Goal: Task Accomplishment & Management: Use online tool/utility

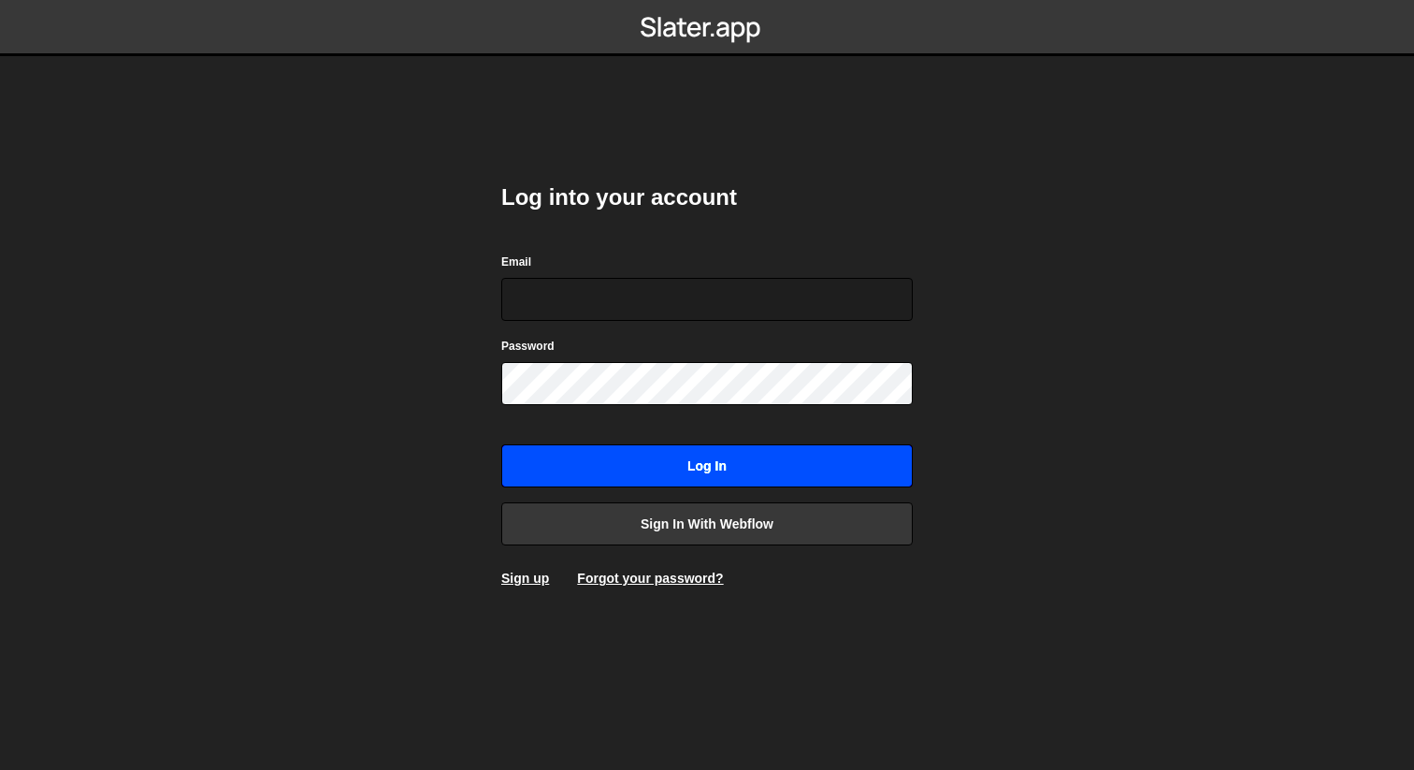
click at [714, 483] on input "Log in" at bounding box center [706, 465] width 411 height 43
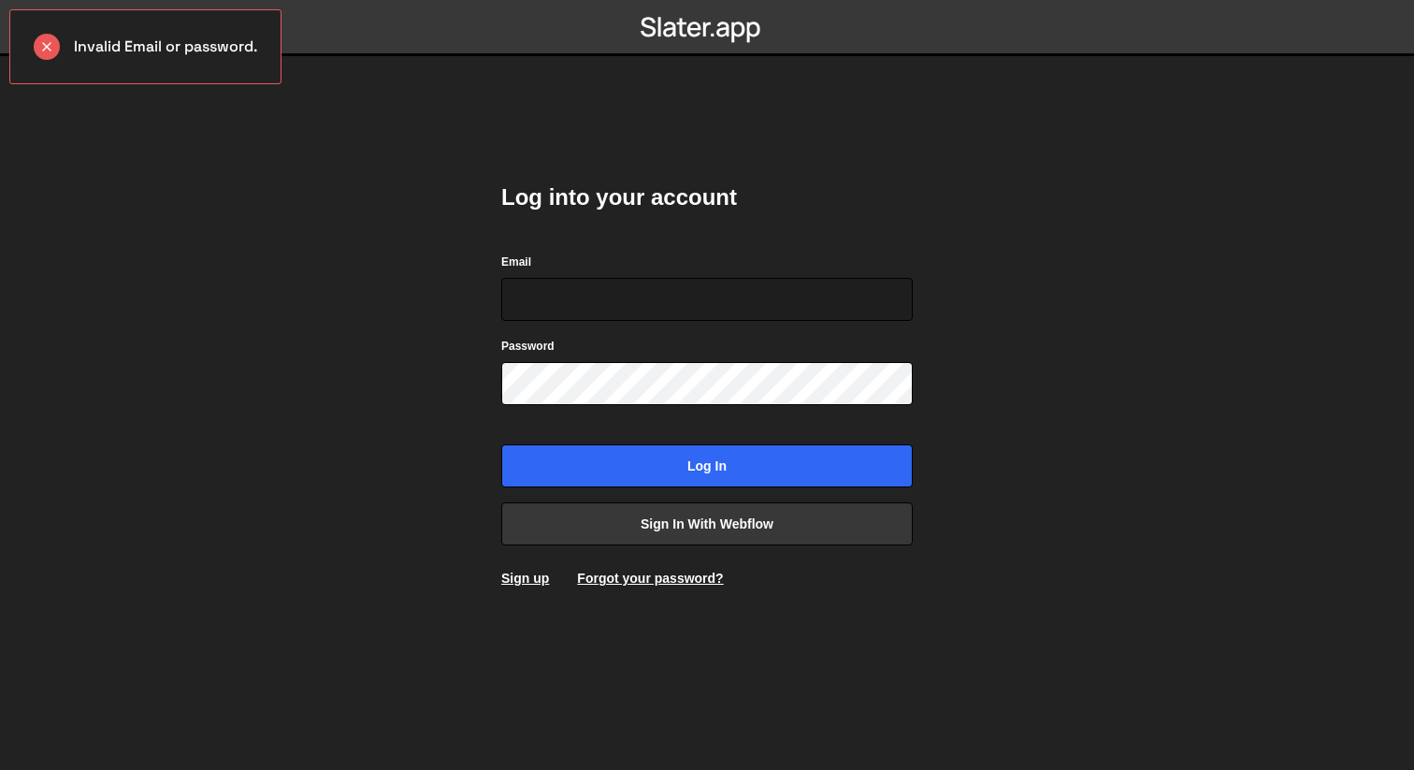
click at [605, 498] on div "Log into your account Email Password Log in Sign in with Webflow Sign up Forgot…" at bounding box center [706, 384] width 411 height 461
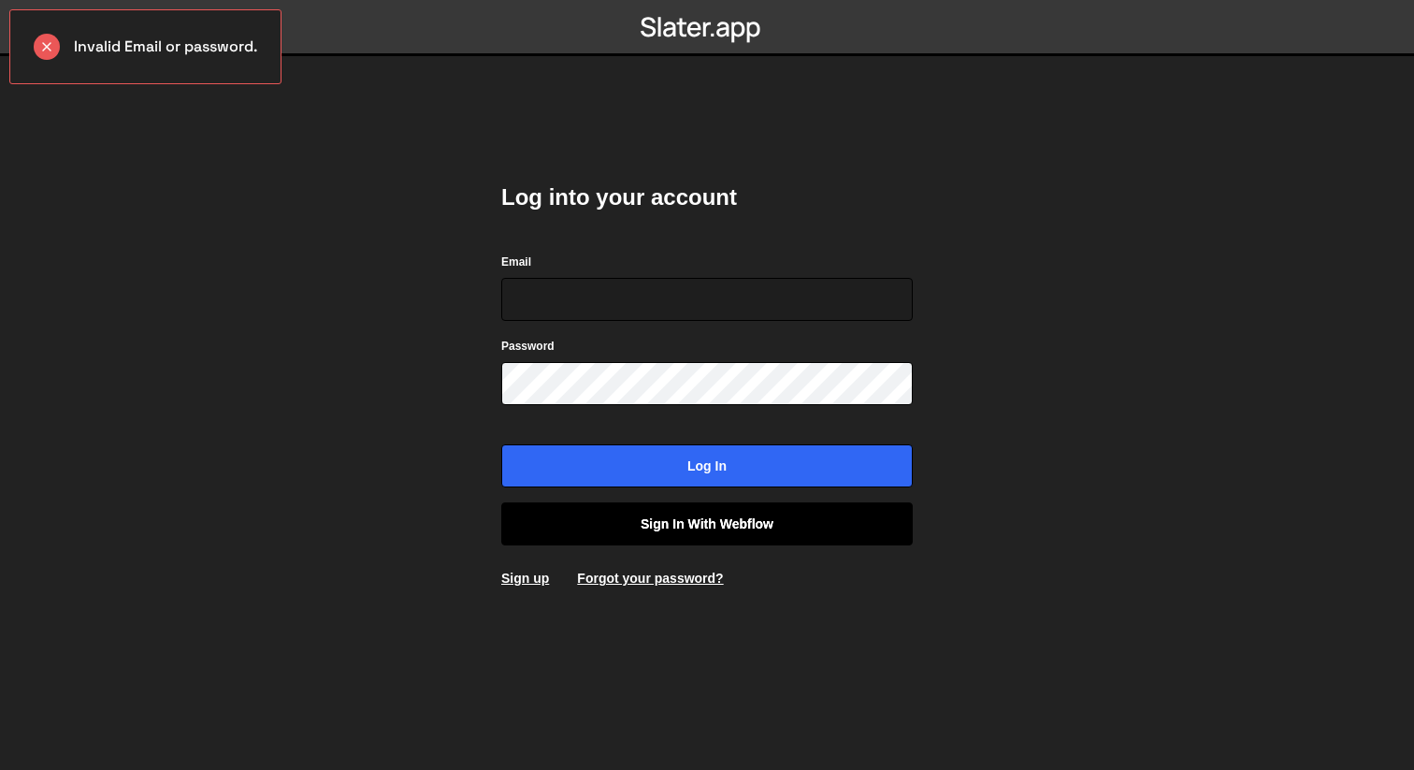
click at [605, 510] on link "Sign in with Webflow" at bounding box center [706, 523] width 411 height 43
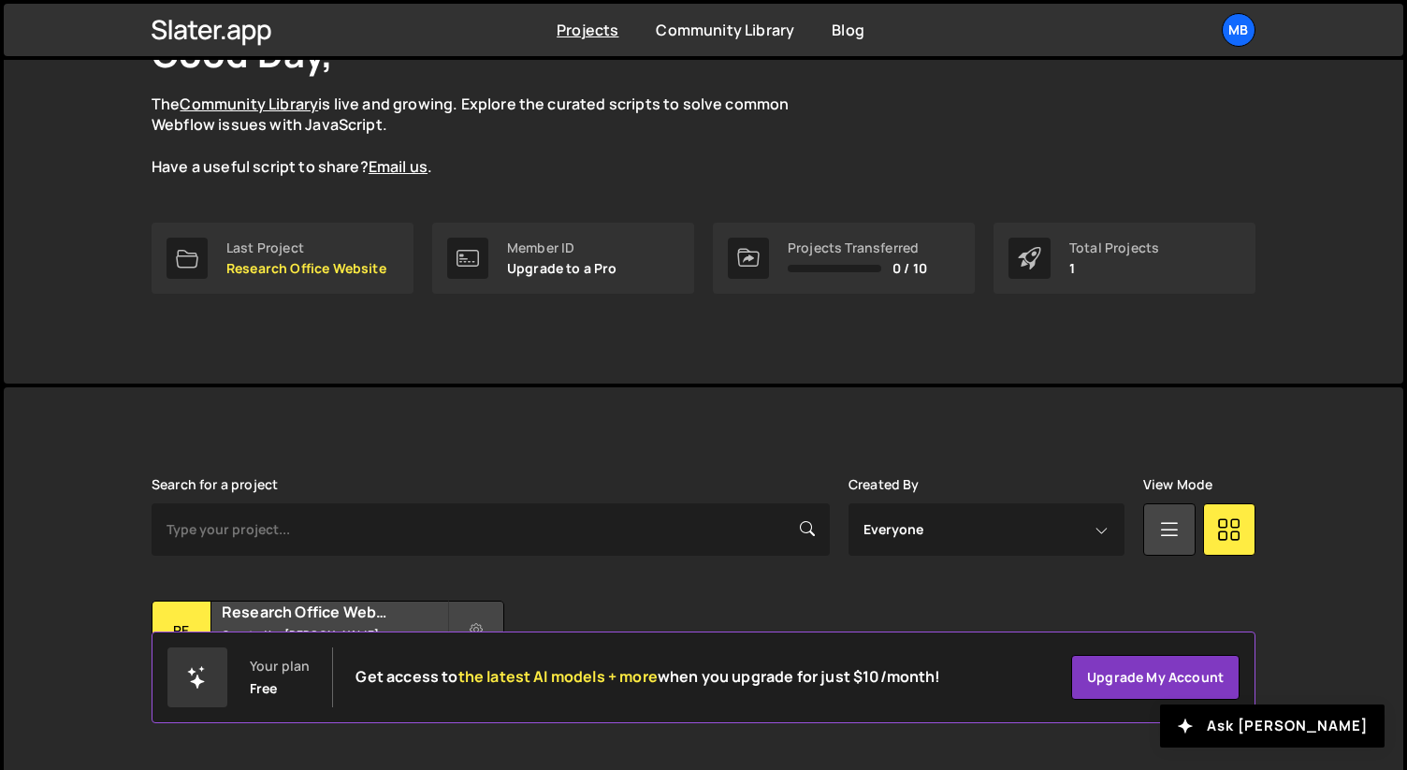
scroll to position [193, 0]
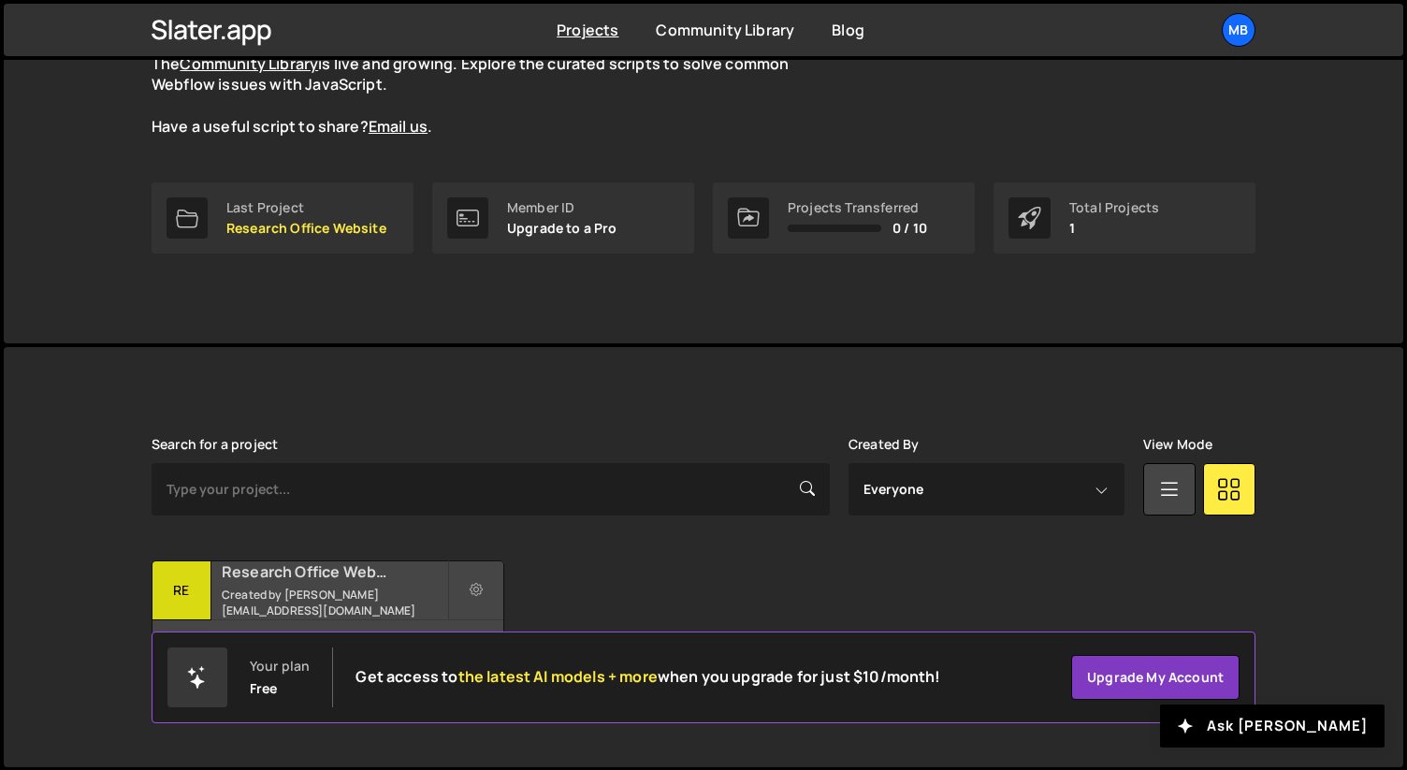
click at [299, 578] on h2 "Research Office Website" at bounding box center [334, 571] width 225 height 21
click at [467, 573] on button at bounding box center [476, 590] width 56 height 60
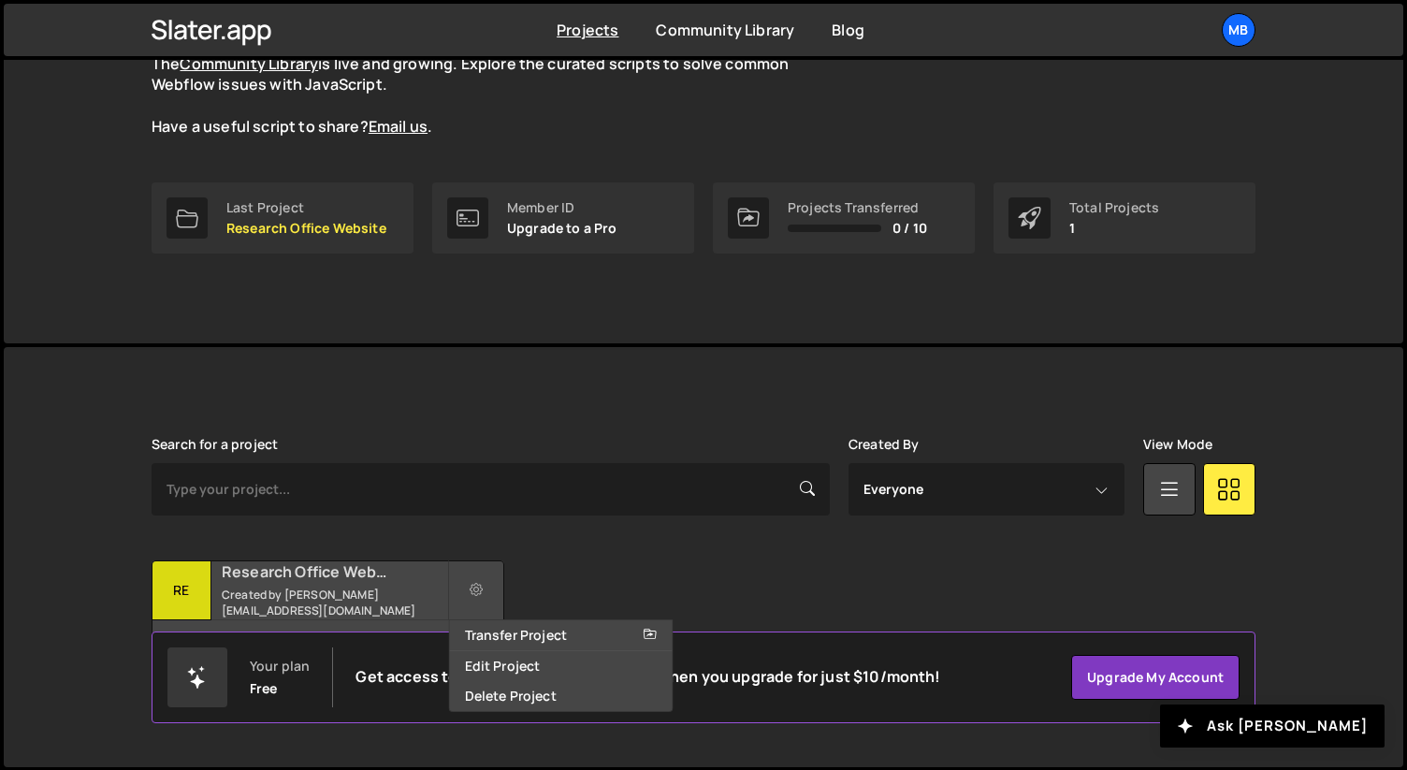
click at [344, 593] on div "Research Office Website Created by zaqi.silverano@mbzuai.ac.ae" at bounding box center [327, 590] width 351 height 58
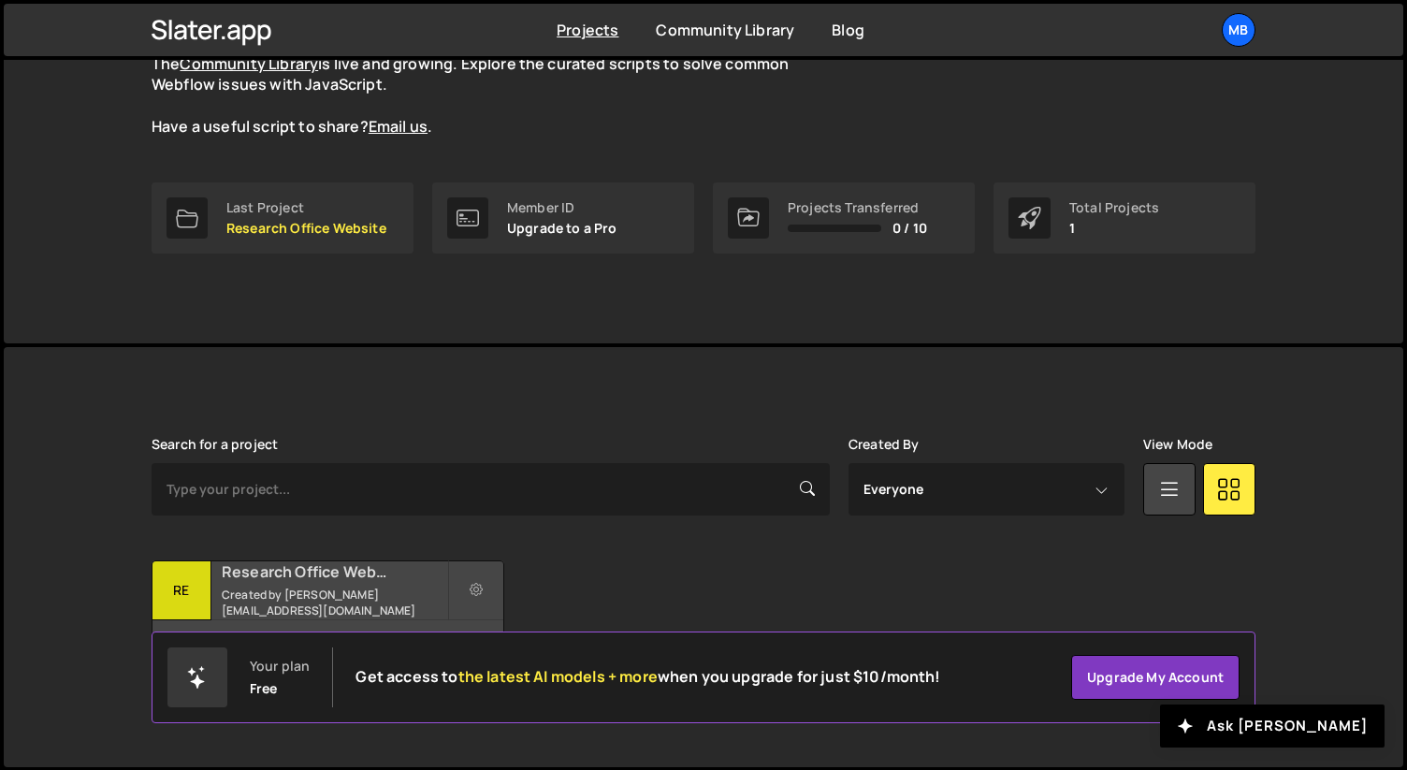
click at [344, 593] on div "Research Office Website Created by zaqi.silverano@mbzuai.ac.ae" at bounding box center [327, 590] width 351 height 58
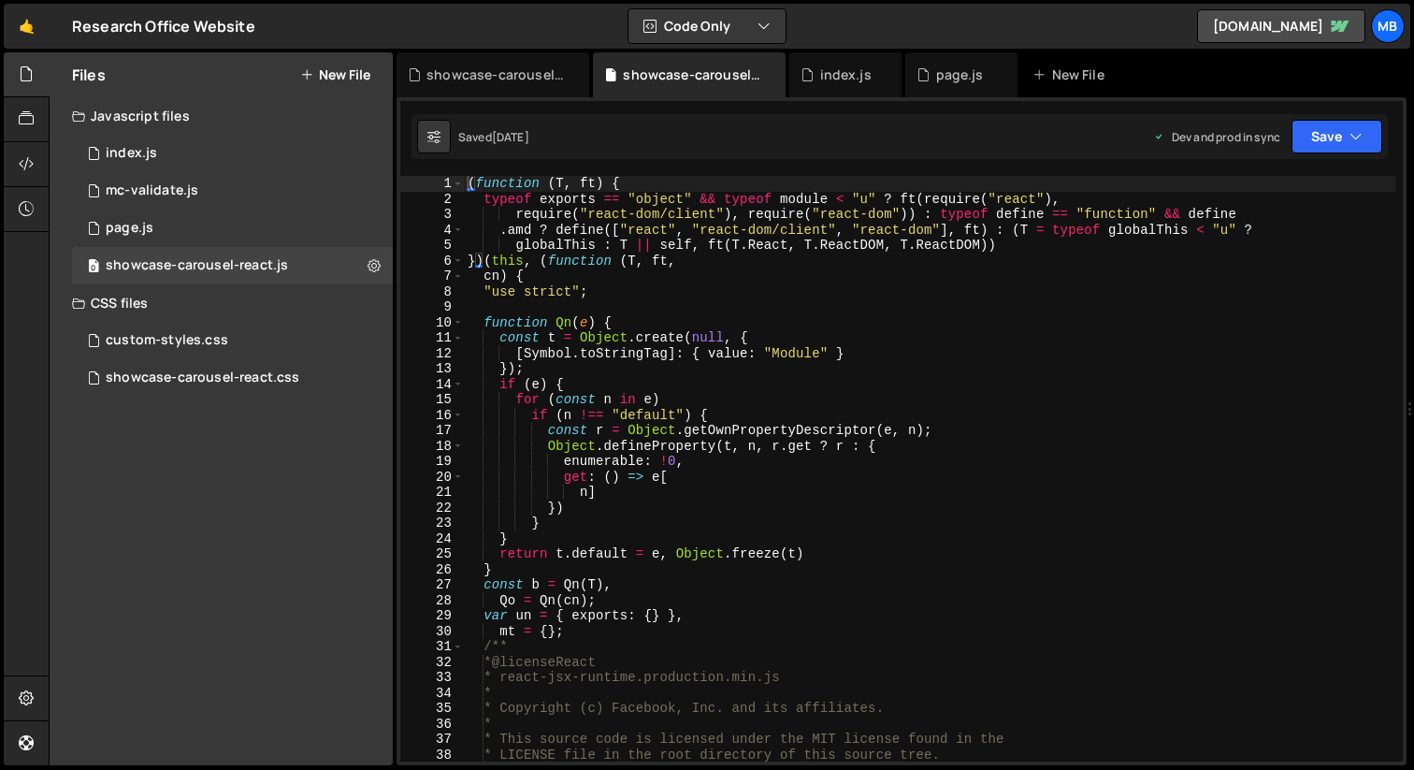
click at [341, 82] on button "New File" at bounding box center [335, 74] width 70 height 15
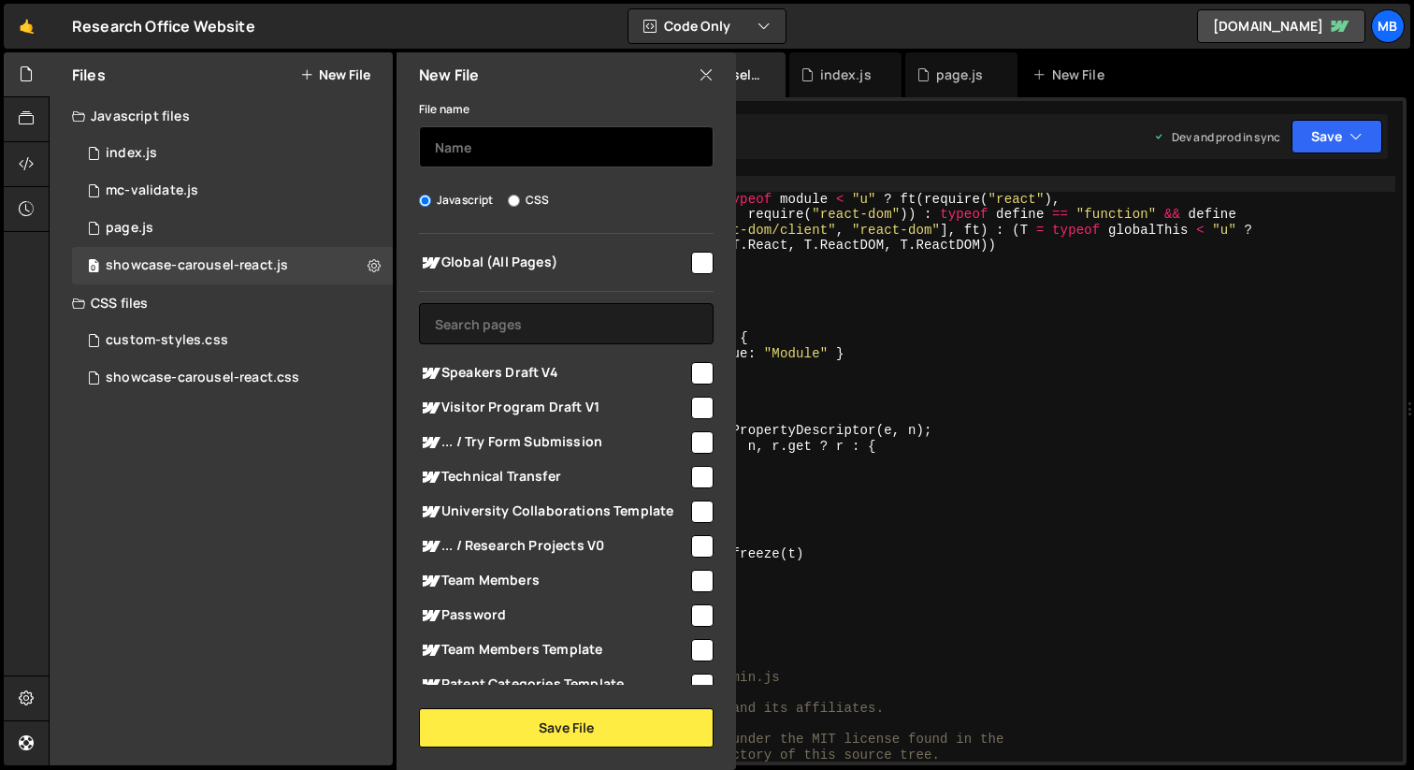
click at [505, 151] on input "text" at bounding box center [566, 146] width 295 height 41
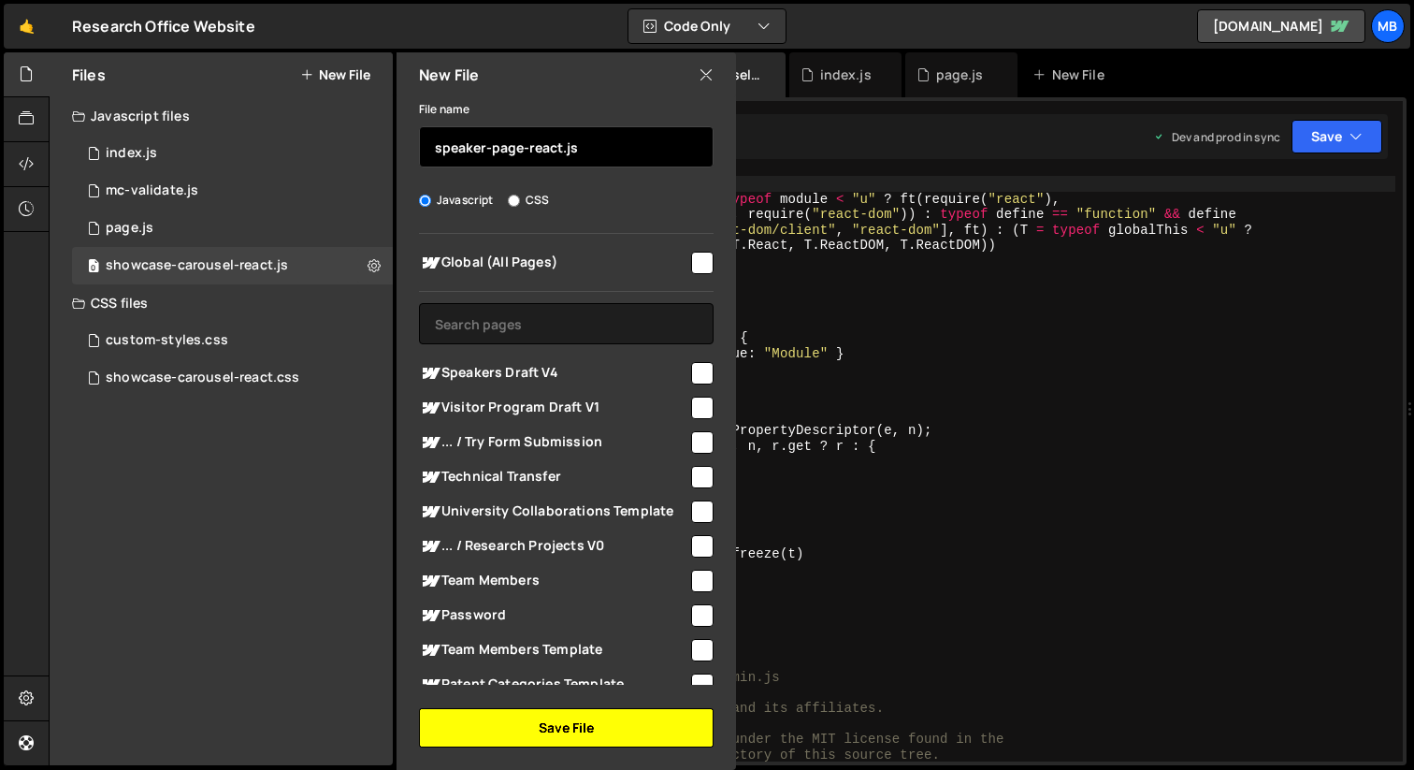
type input "speaker-page-react.js"
click at [615, 729] on button "Save File" at bounding box center [566, 727] width 295 height 39
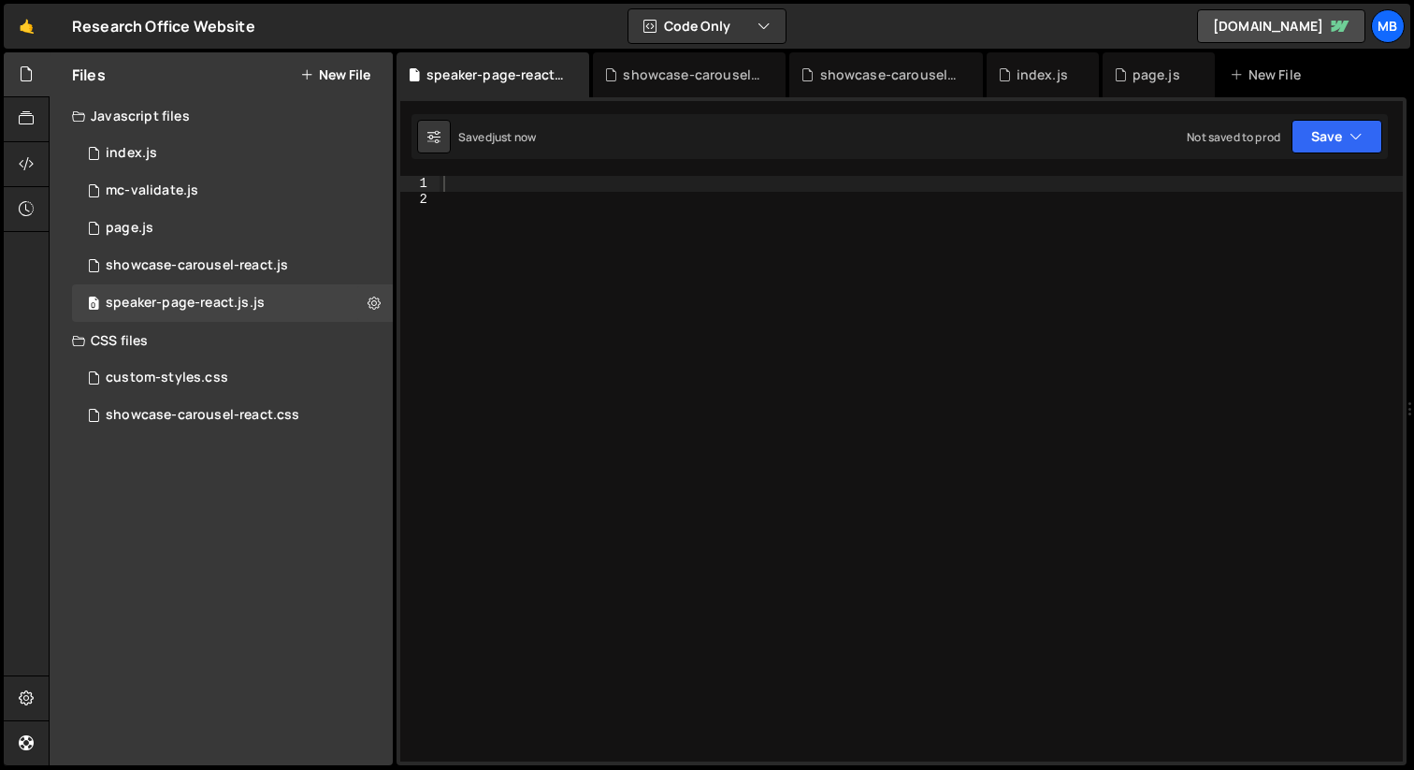
click at [669, 199] on div at bounding box center [921, 484] width 963 height 616
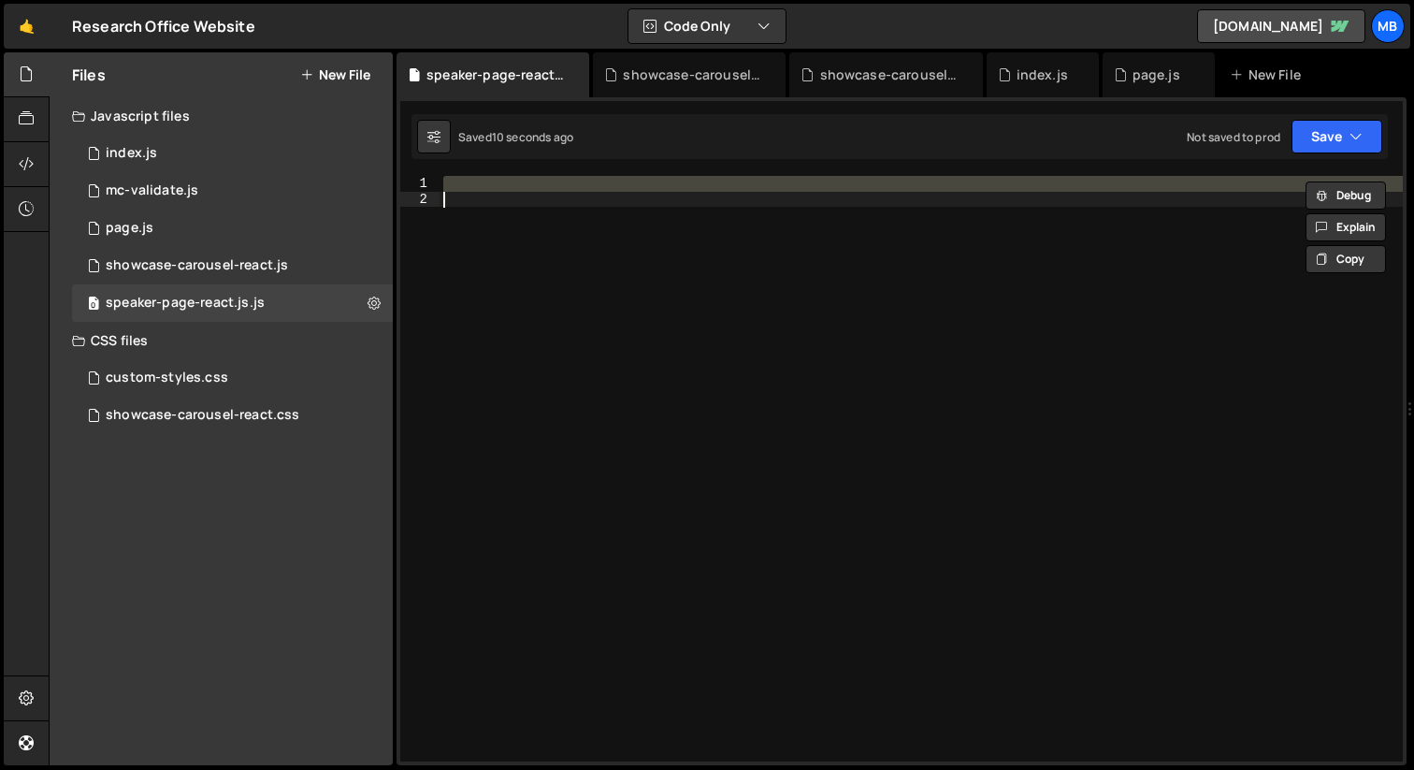
paste textarea
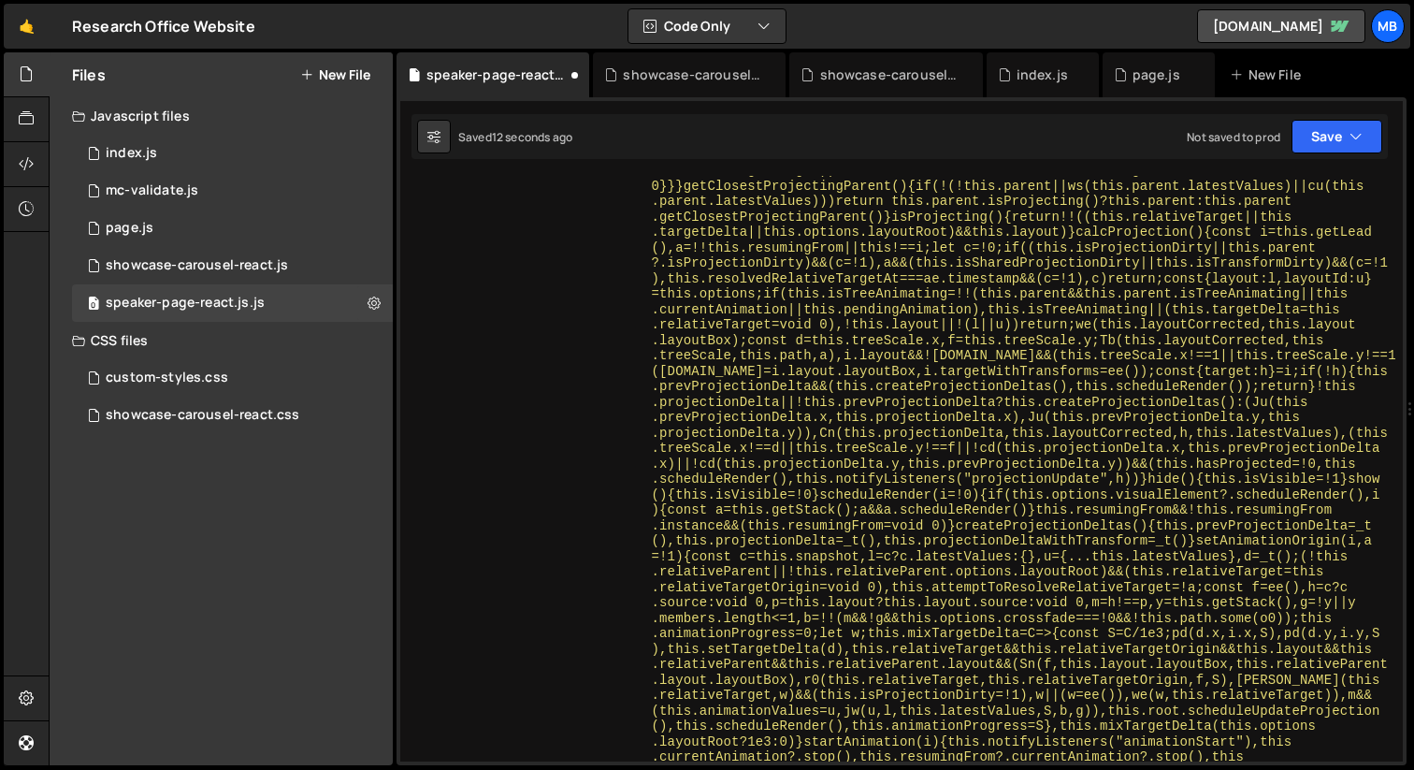
scroll to position [28201, 0]
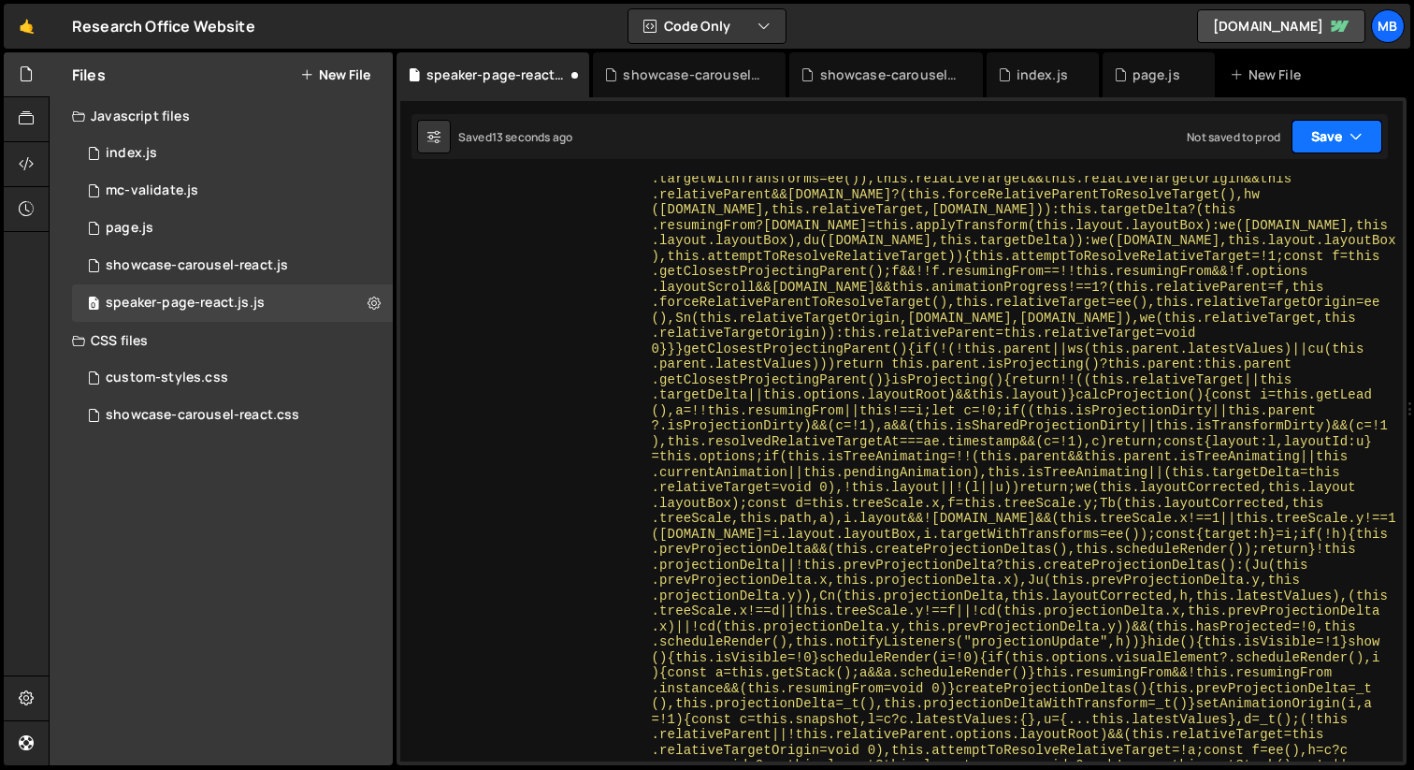
click at [1326, 146] on button "Save" at bounding box center [1336, 137] width 91 height 34
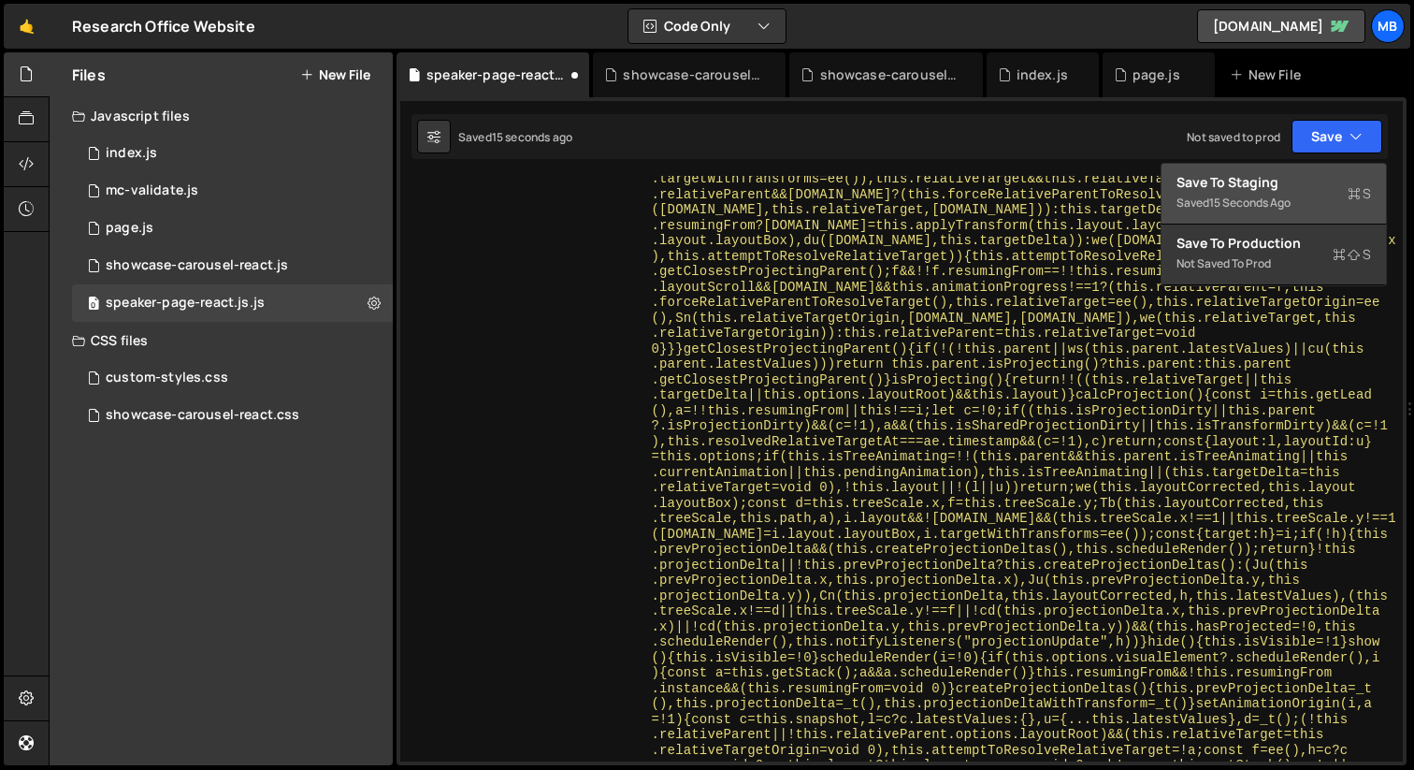
click at [1271, 196] on div "15 seconds ago" at bounding box center [1249, 203] width 81 height 16
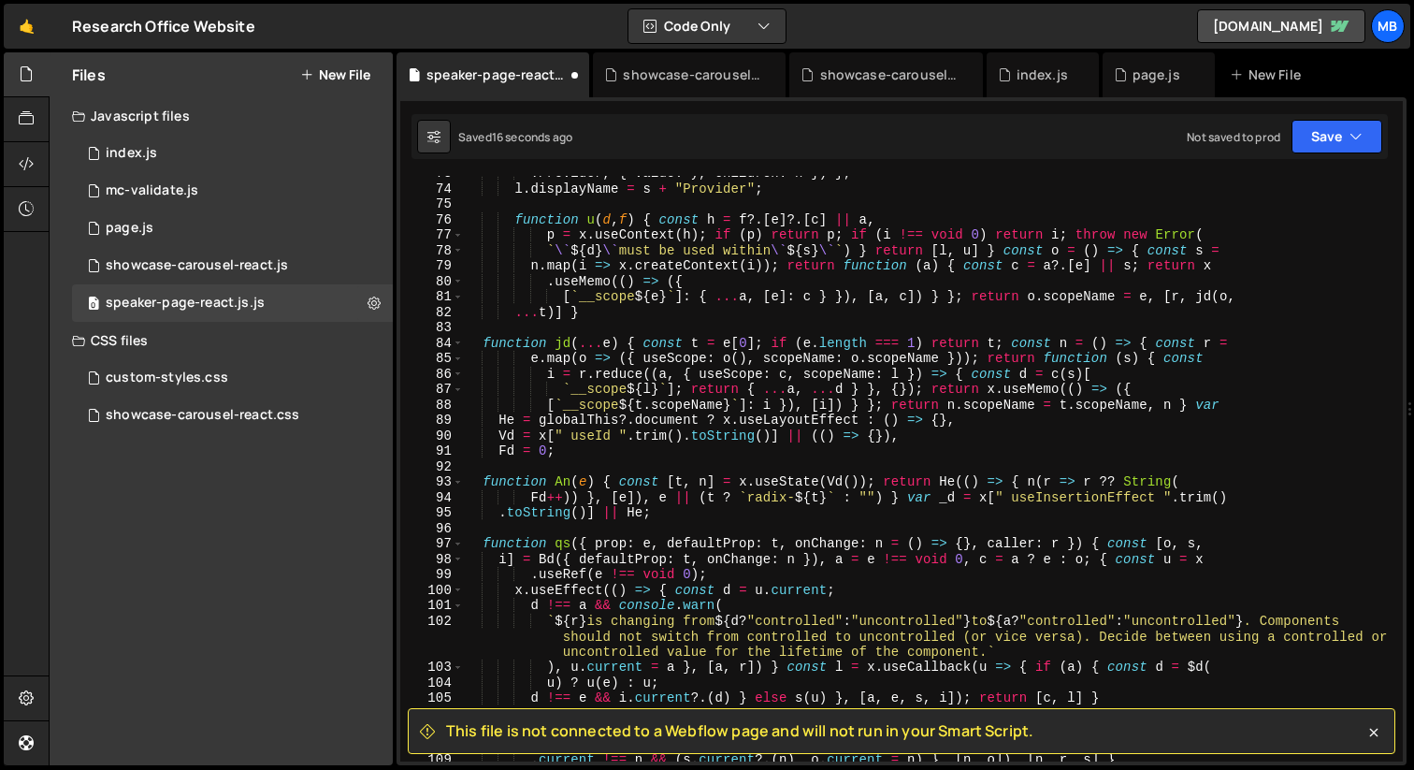
scroll to position [359, 0]
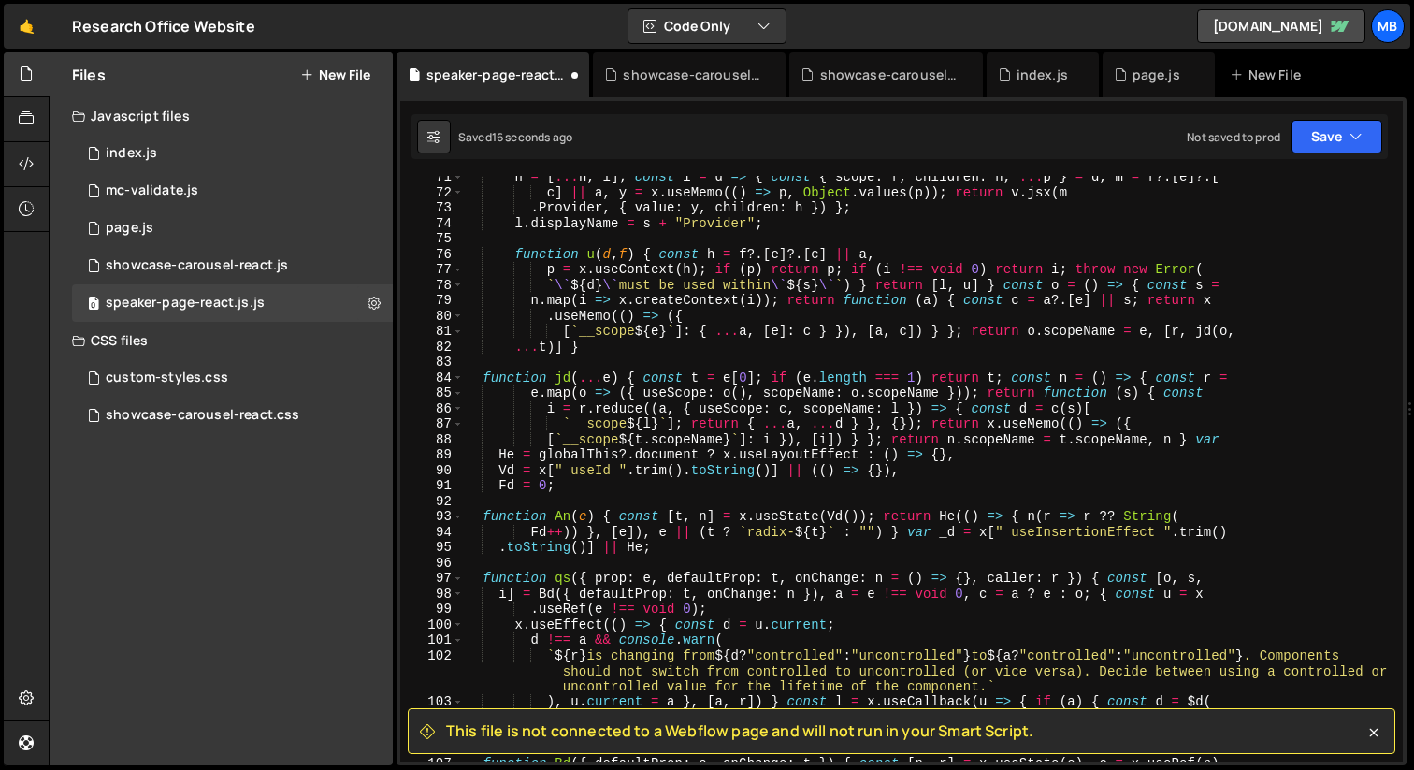
click at [846, 326] on div "n = [ ... n , i ] ; const l = d => { const { scope : f , children : h , ... p }…" at bounding box center [929, 477] width 932 height 616
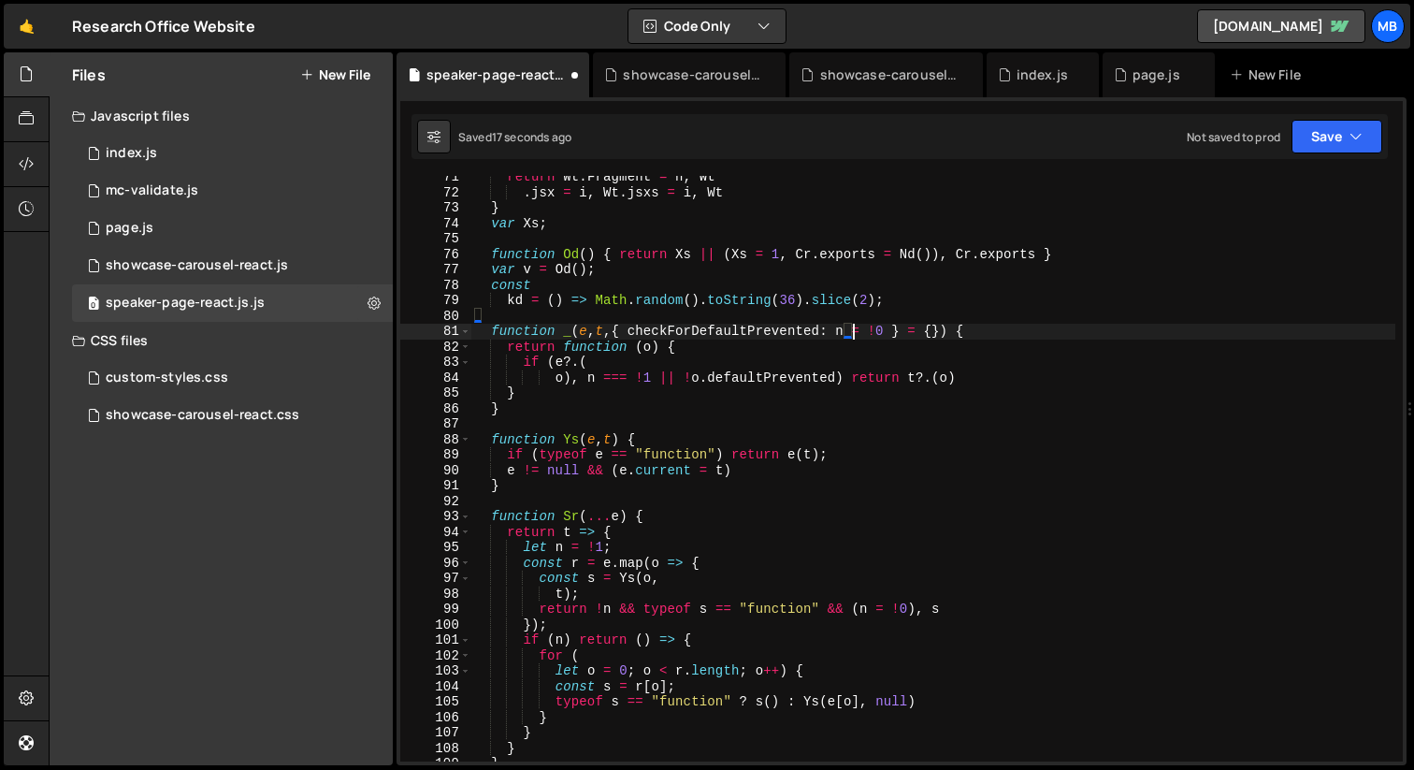
type textarea "function _(e, t, { checkForDefaultPrevented: n = !0 } = {}) {"
click at [368, 304] on icon at bounding box center [374, 303] width 13 height 18
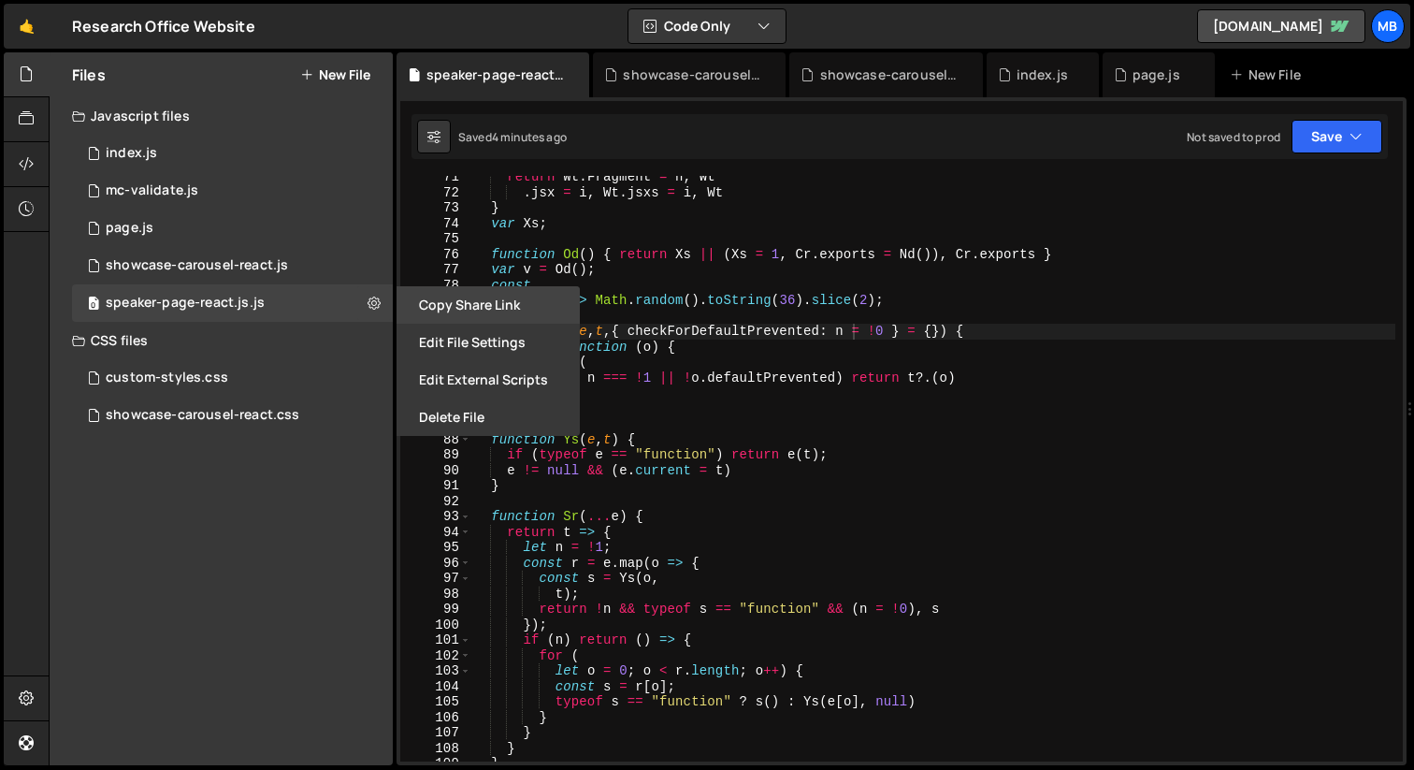
click at [445, 310] on button "Copy share link" at bounding box center [488, 304] width 183 height 37
click at [489, 342] on button "Edit File Settings" at bounding box center [488, 342] width 183 height 37
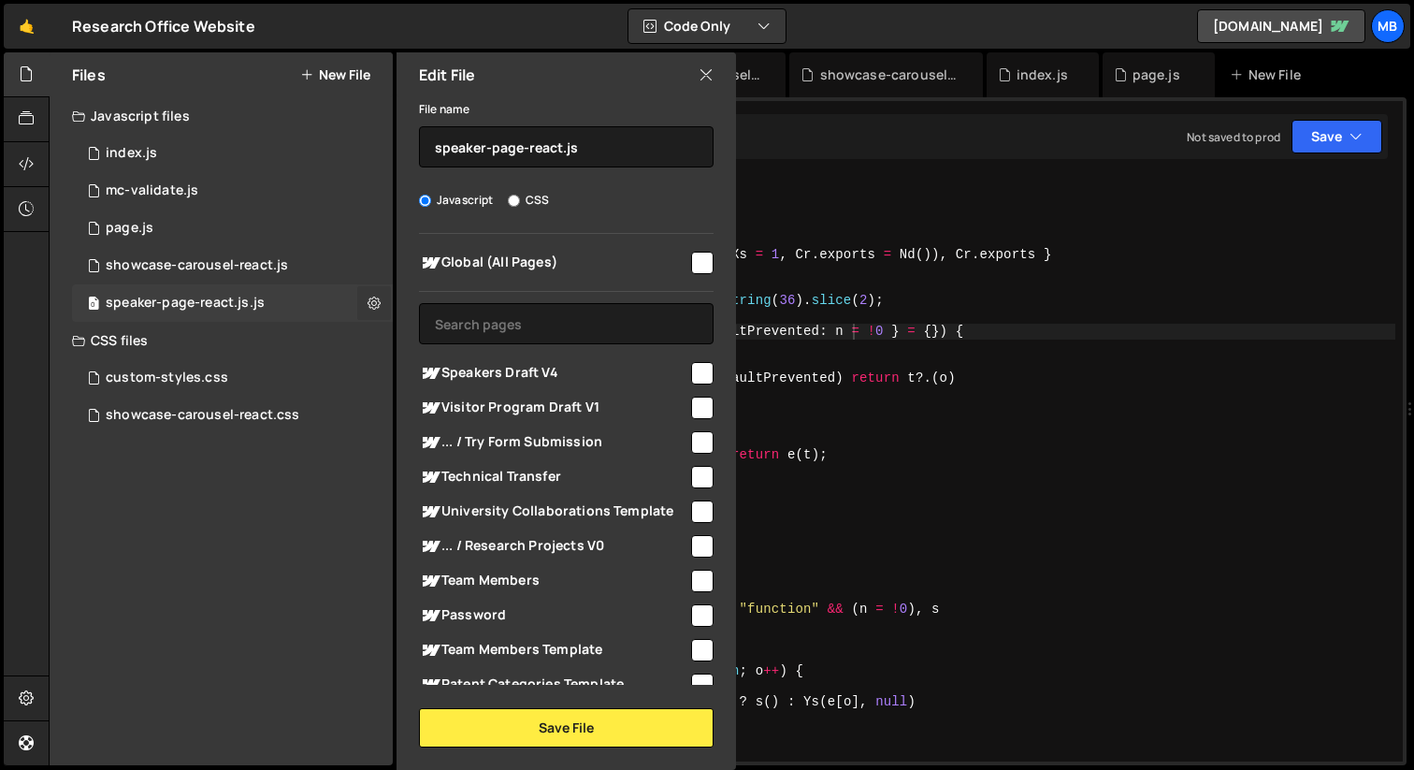
click at [369, 299] on icon at bounding box center [374, 303] width 13 height 18
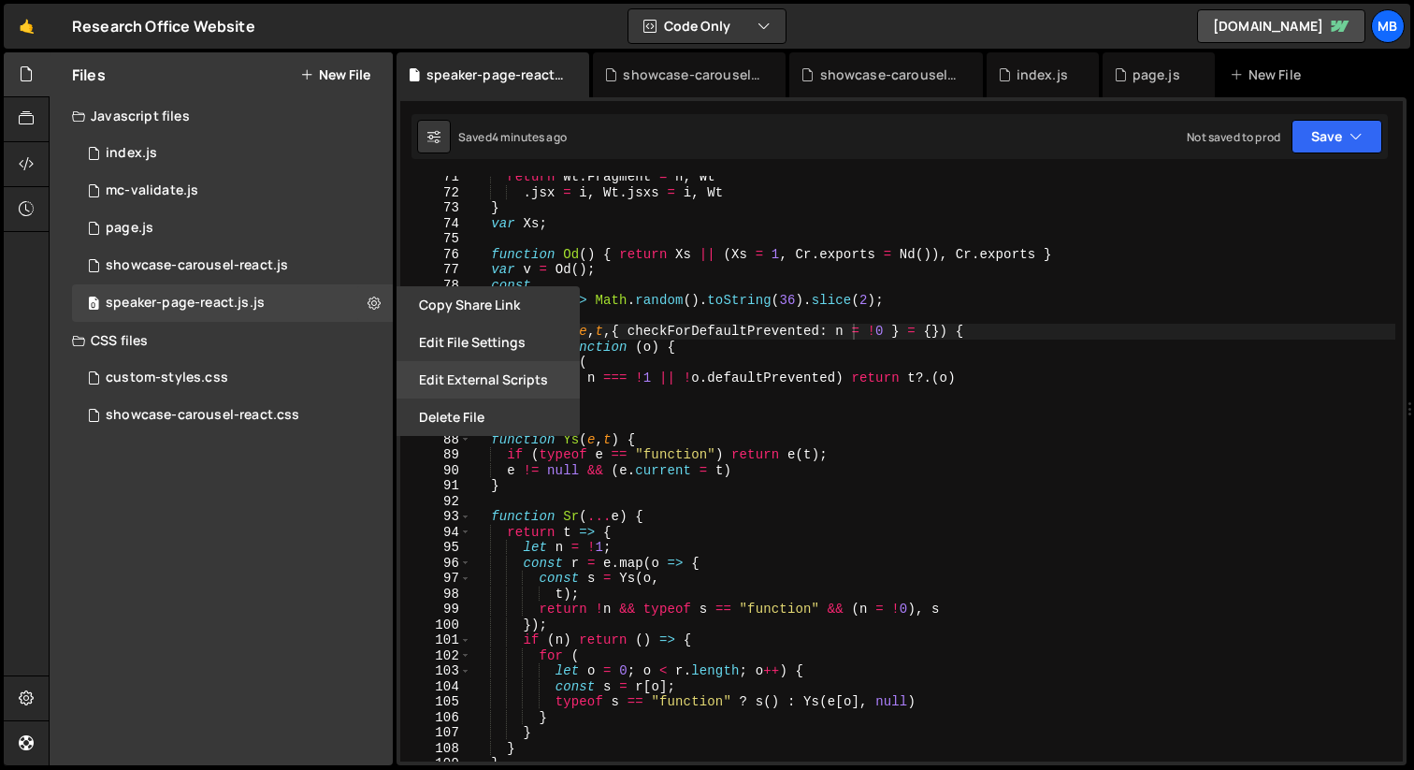
click at [500, 382] on button "Edit External Scripts" at bounding box center [488, 379] width 183 height 37
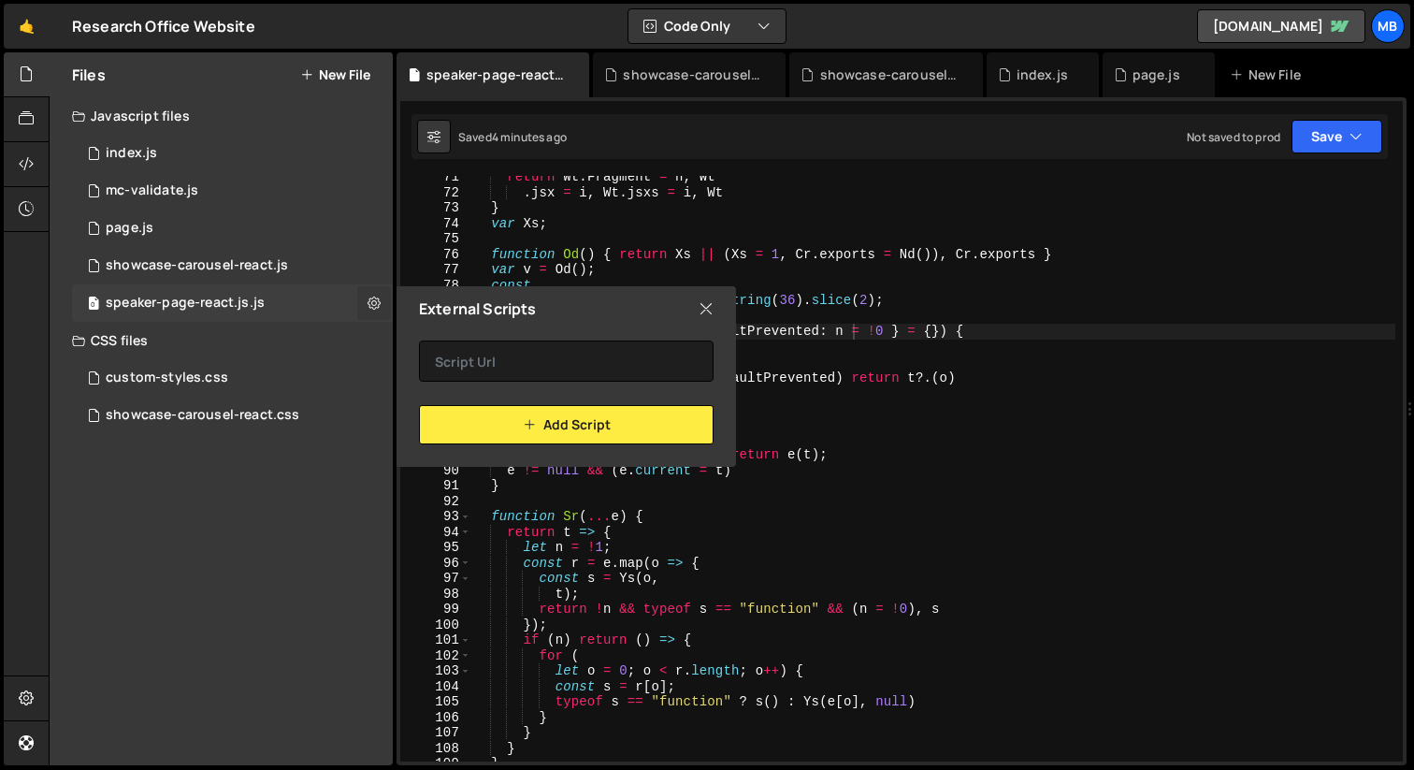
click at [368, 301] on icon at bounding box center [374, 303] width 13 height 18
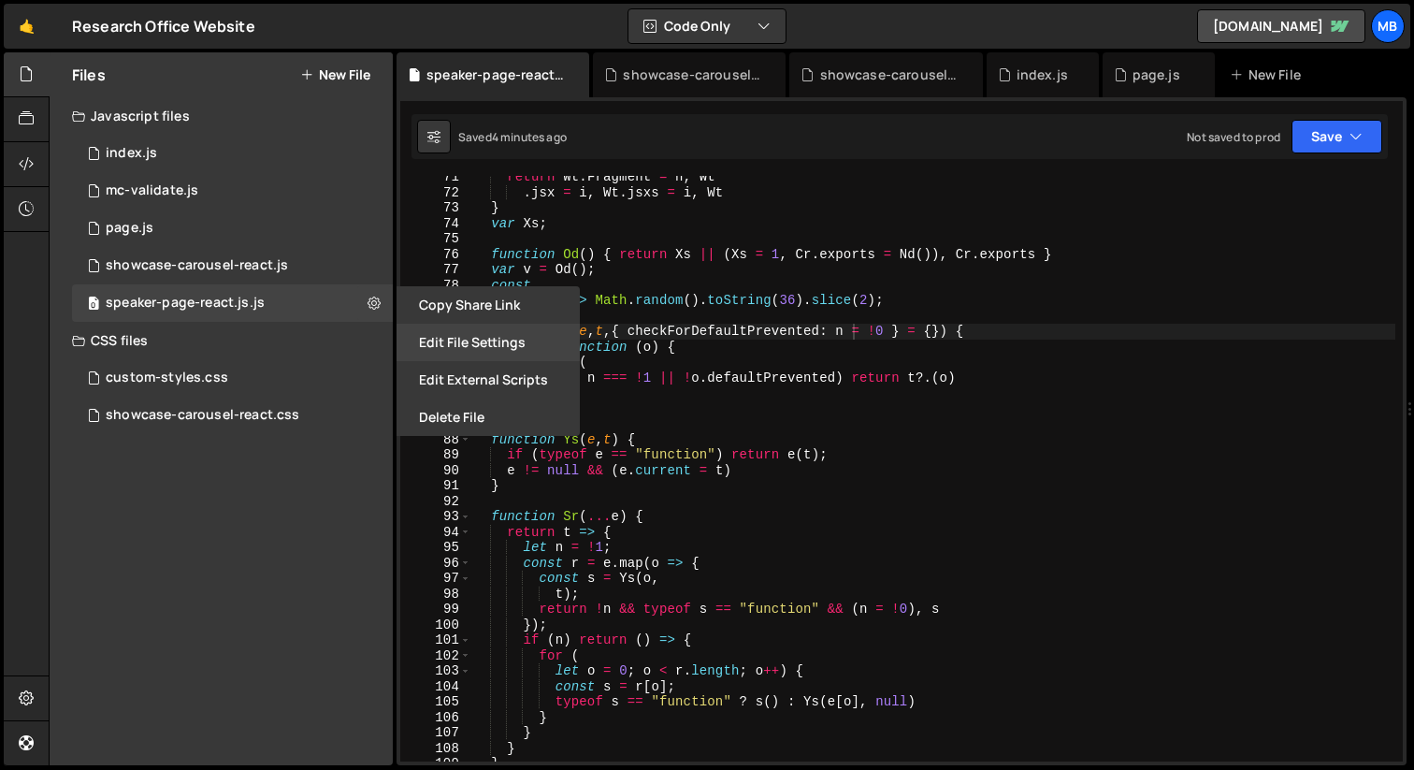
click at [483, 331] on button "Edit File Settings" at bounding box center [488, 342] width 183 height 37
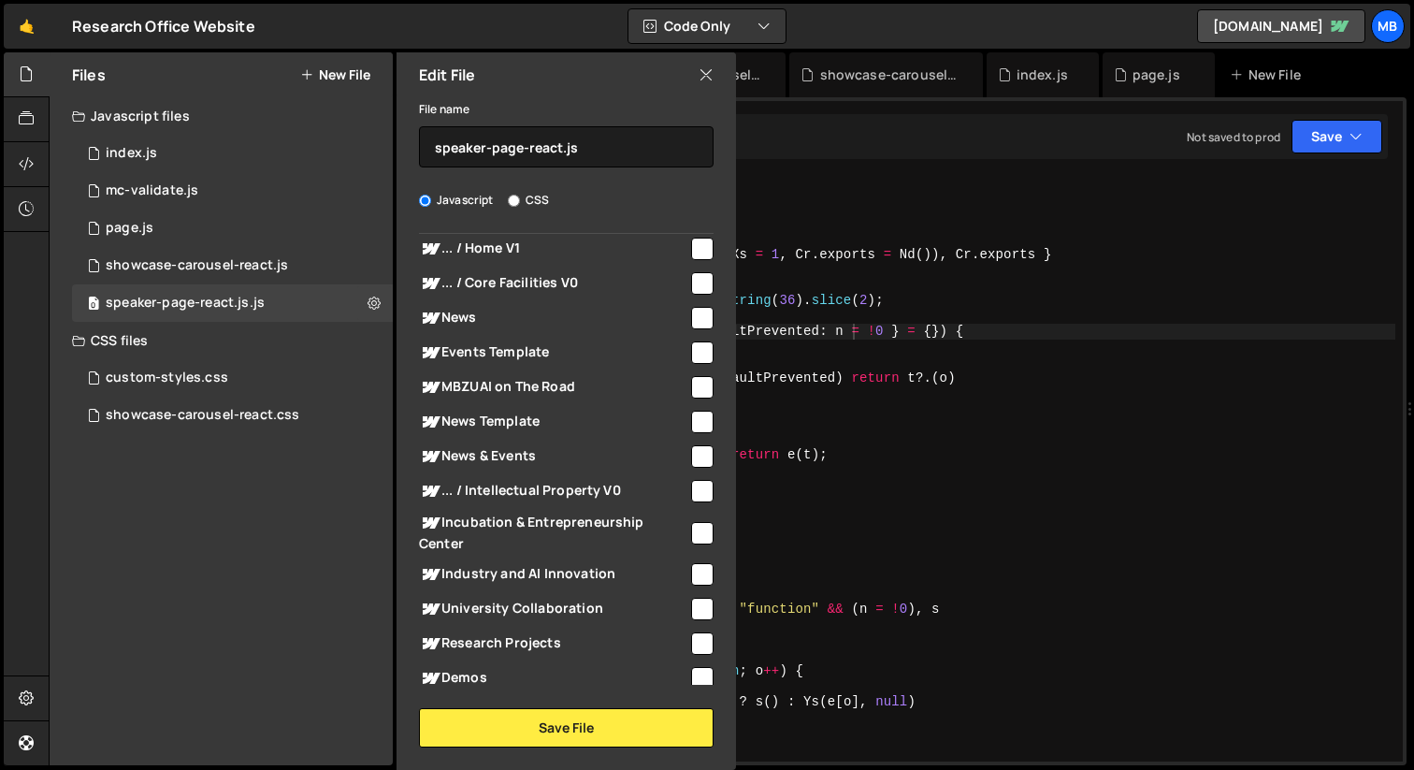
scroll to position [1011, 0]
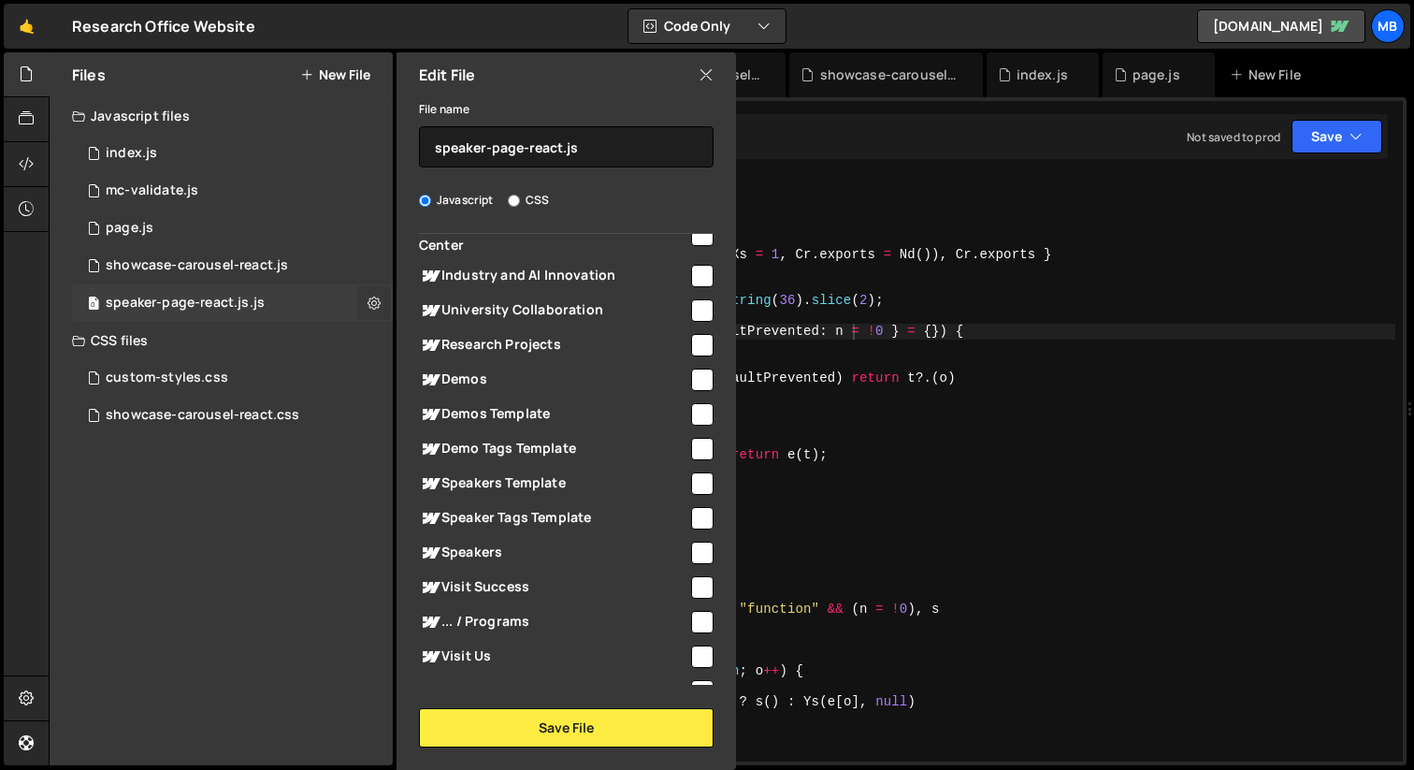
click at [368, 301] on icon at bounding box center [374, 303] width 13 height 18
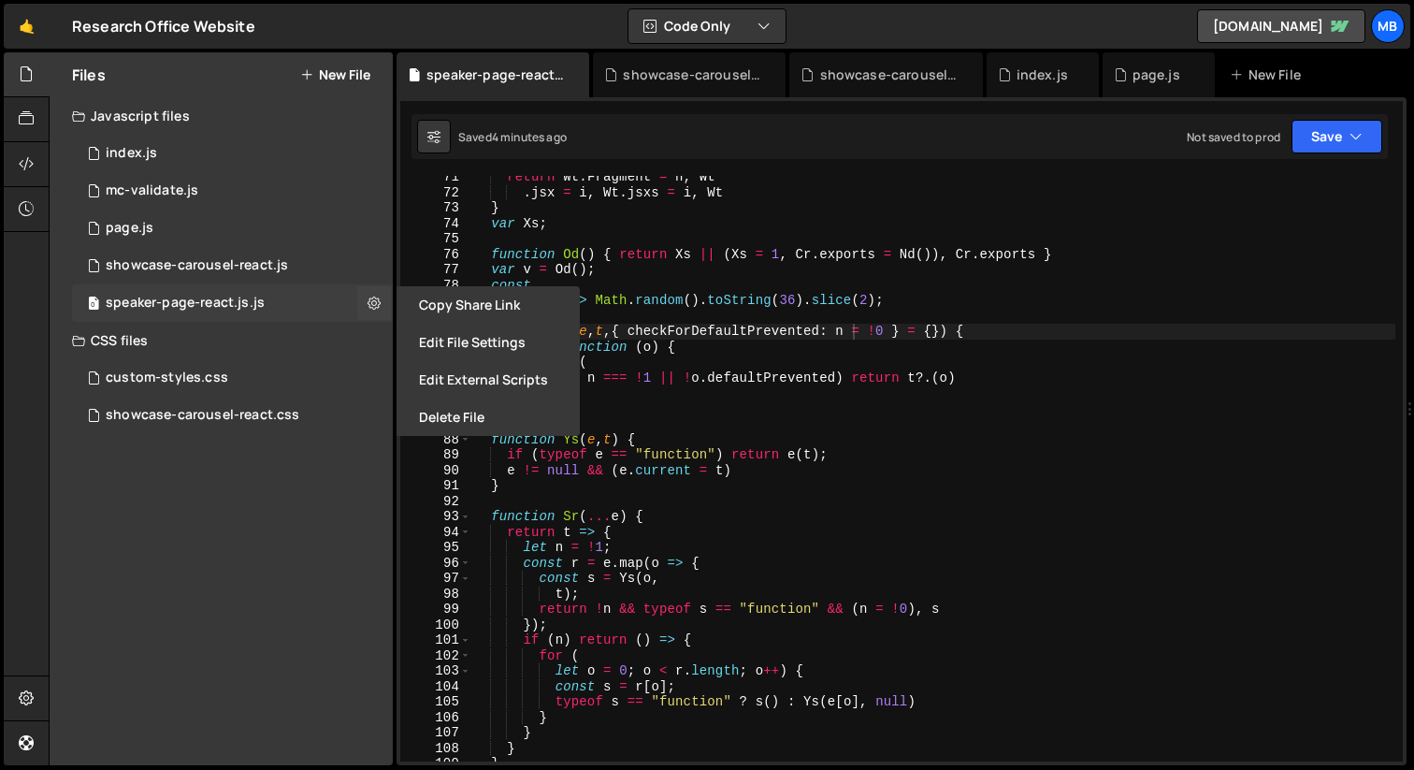
click at [243, 302] on div "speaker-page-react.js.js" at bounding box center [185, 303] width 159 height 17
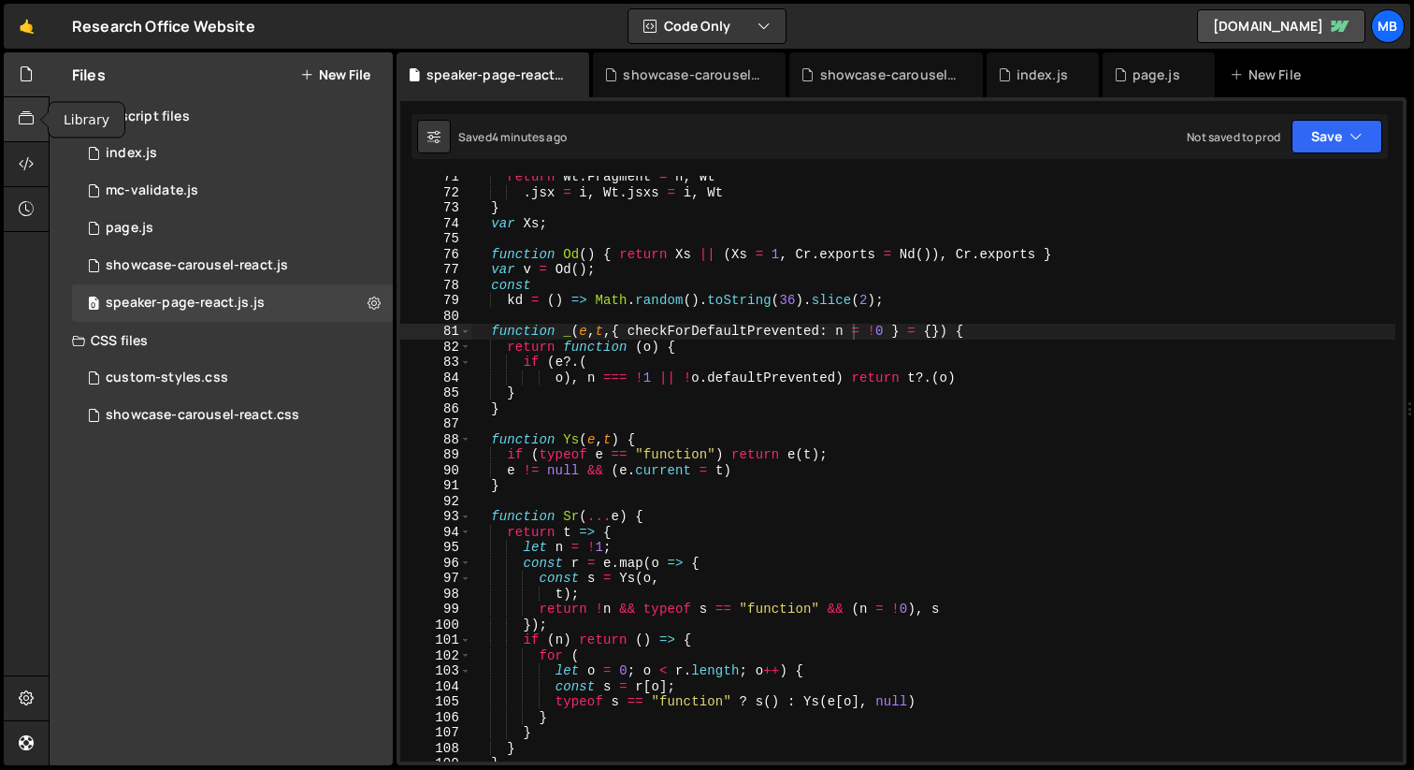
click at [22, 129] on div at bounding box center [27, 119] width 46 height 45
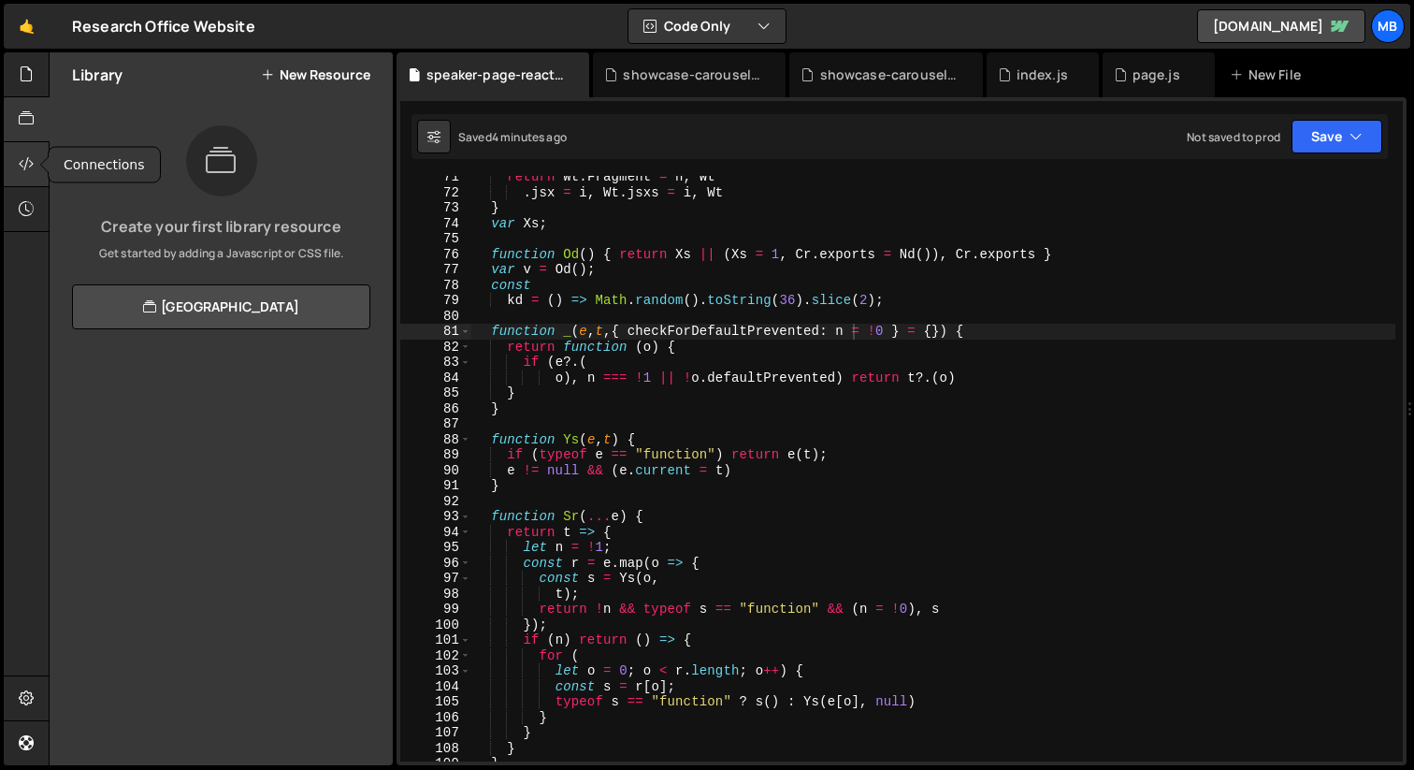
click at [23, 155] on icon at bounding box center [26, 163] width 15 height 21
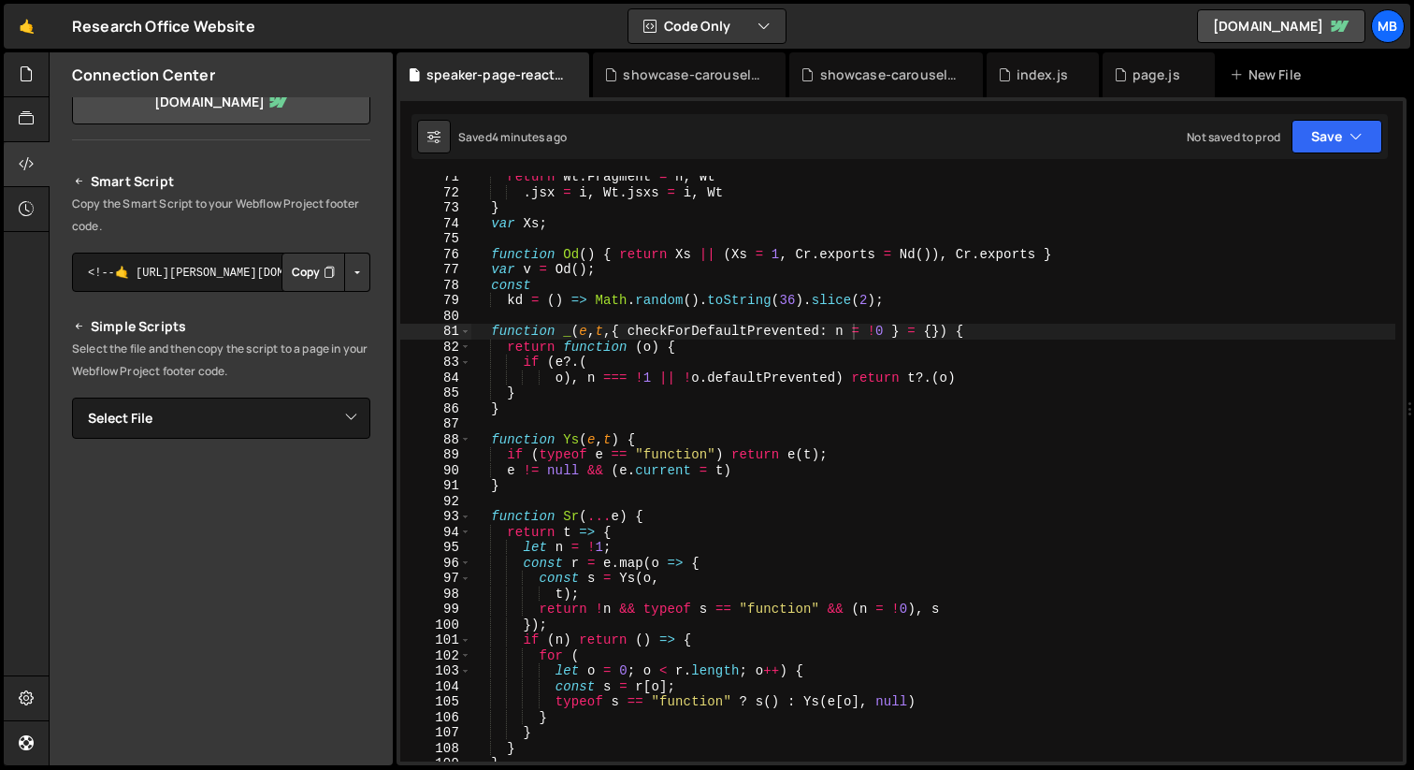
scroll to position [69, 0]
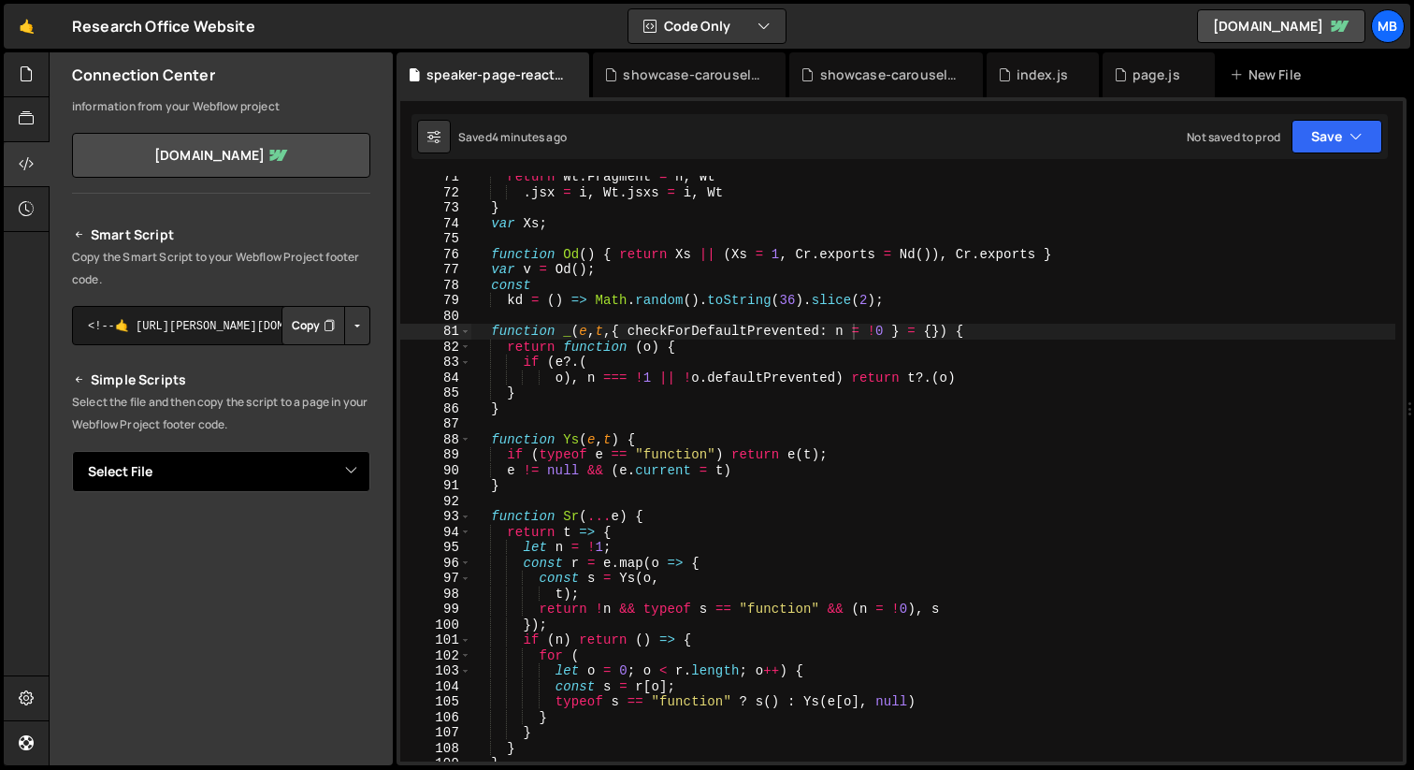
click at [213, 454] on select "Select File index.js mc-validate.js page.js showcase-carousel-react.js custom-s…" at bounding box center [221, 471] width 298 height 41
select select "47013"
click at [72, 451] on select "Select File index.js mc-validate.js page.js showcase-carousel-react.js custom-s…" at bounding box center [221, 471] width 298 height 41
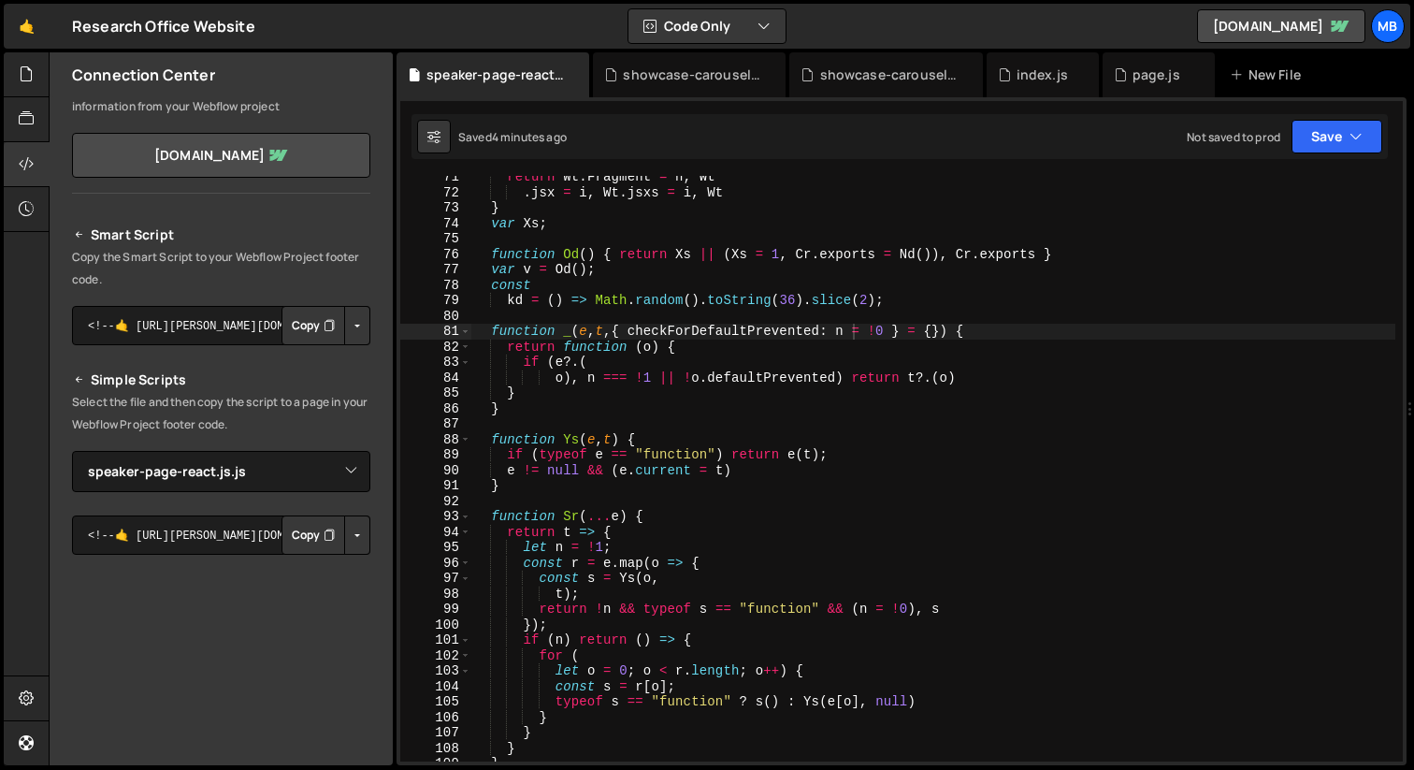
click at [305, 544] on button "Copy" at bounding box center [313, 534] width 64 height 39
